Goal: Entertainment & Leisure: Consume media (video, audio)

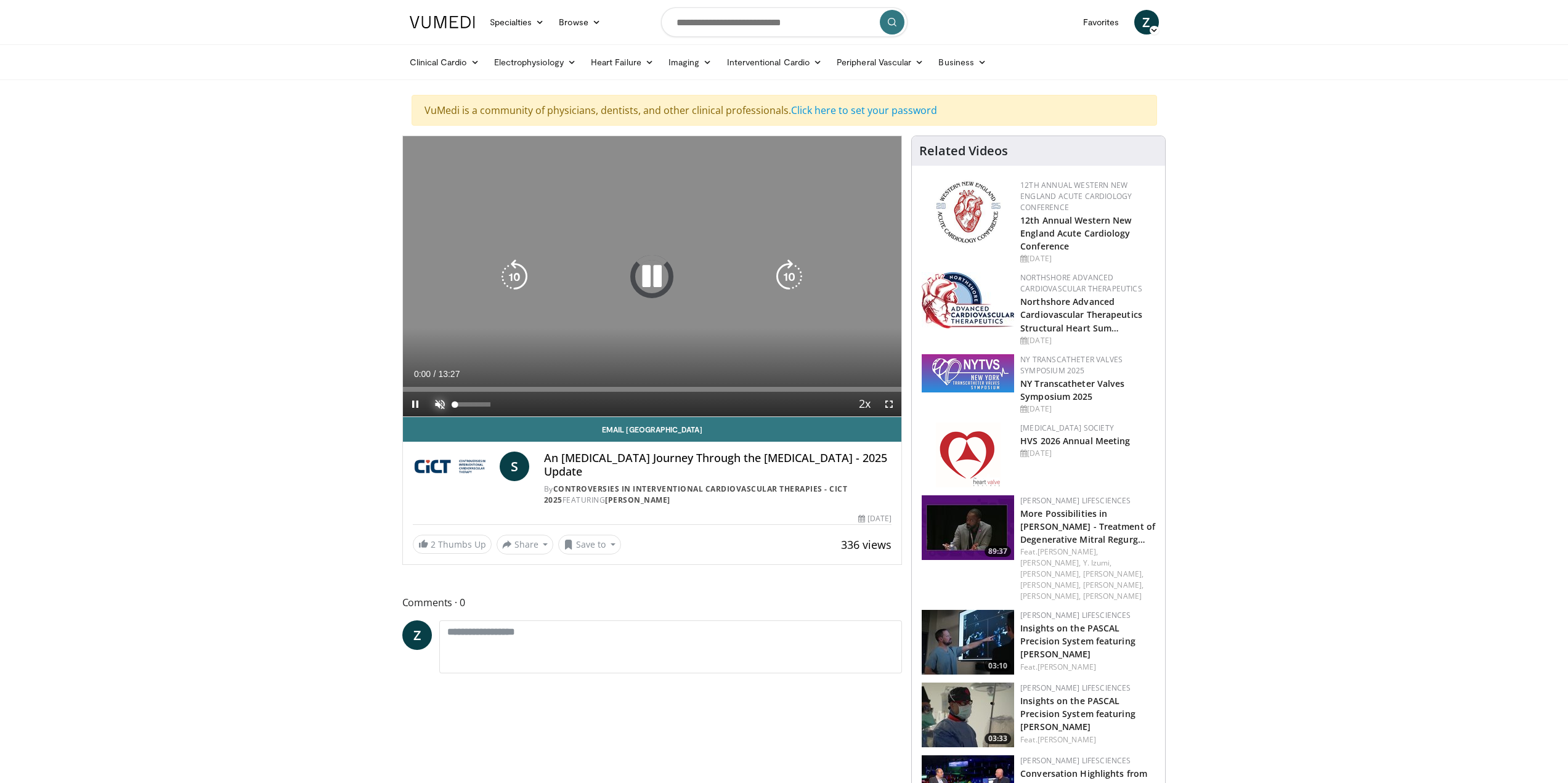
click at [440, 406] on span "Video Player" at bounding box center [440, 404] width 25 height 25
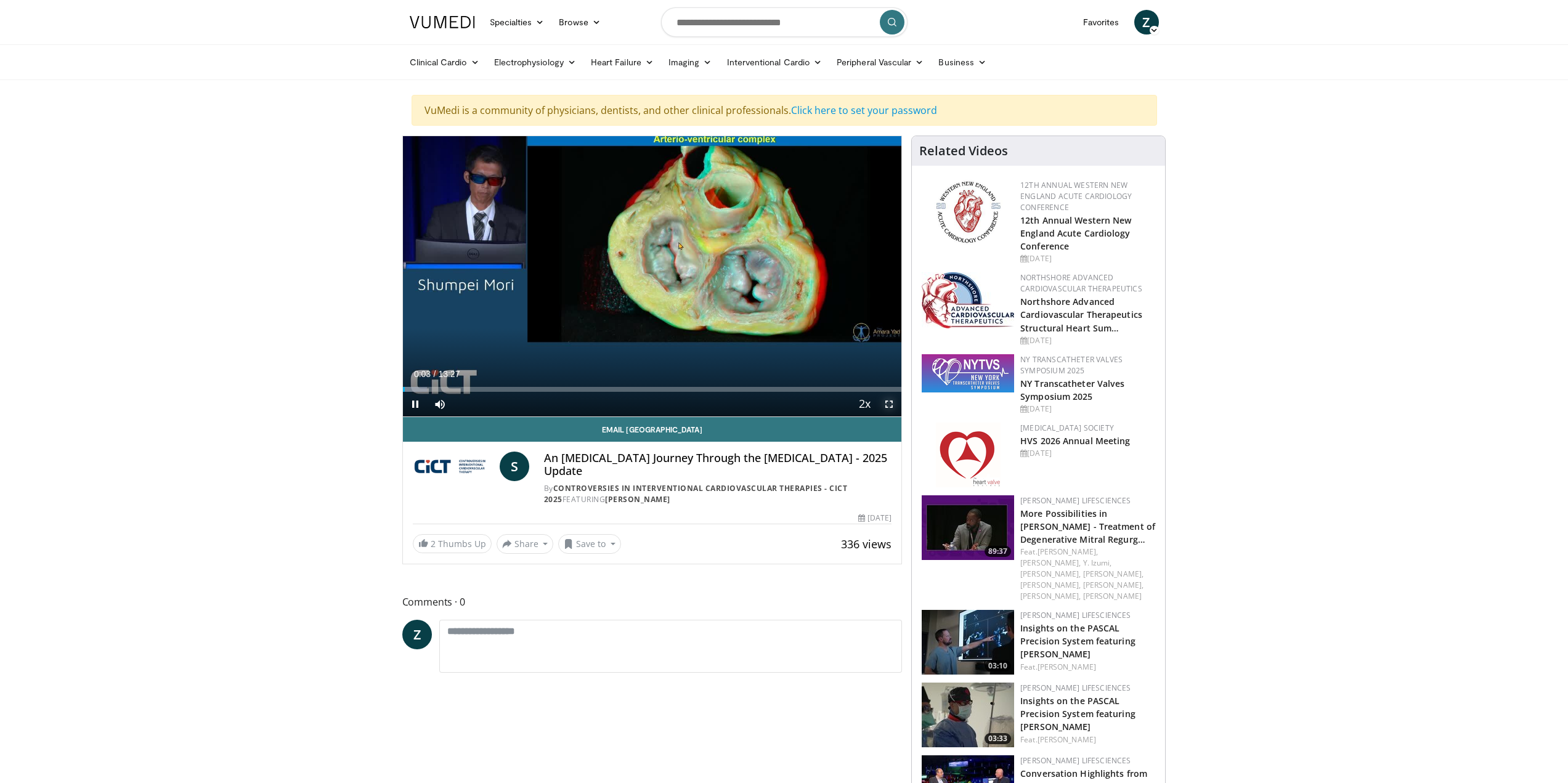
click at [886, 402] on span "Video Player" at bounding box center [889, 404] width 25 height 25
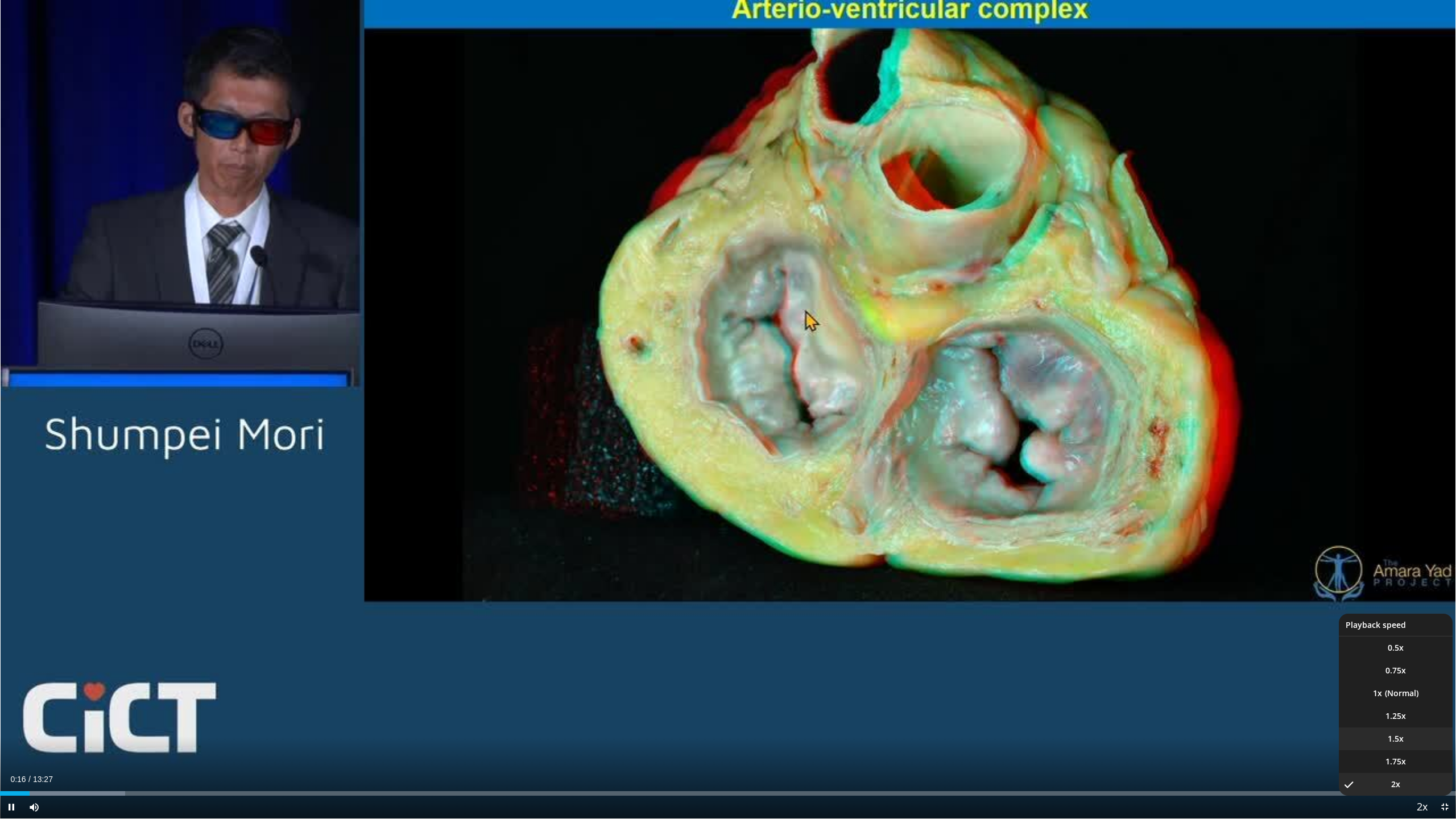
click at [1396, 722] on span "1.5x" at bounding box center [1395, 739] width 16 height 11
click at [1408, 722] on li "2x" at bounding box center [1396, 785] width 114 height 23
